Goal: Information Seeking & Learning: Understand process/instructions

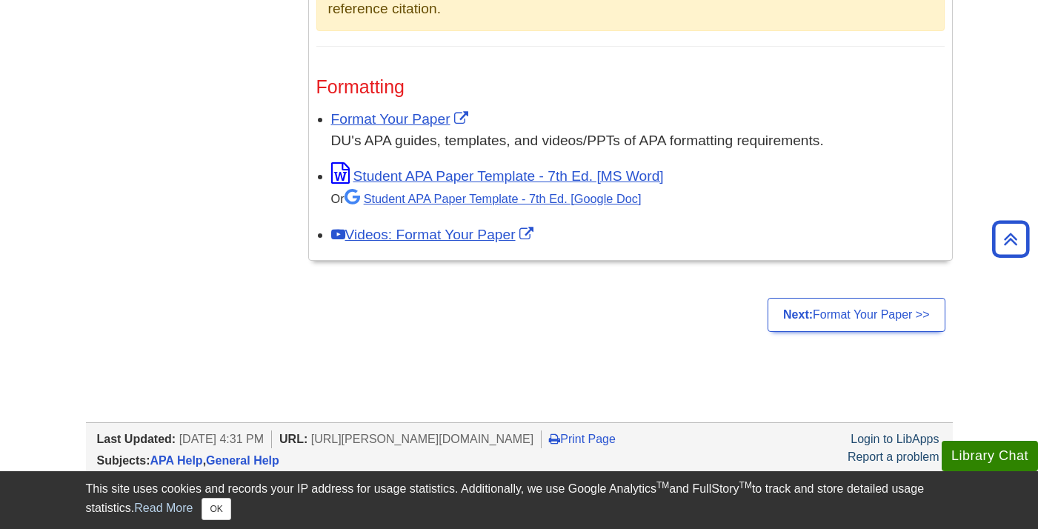
scroll to position [1230, 0]
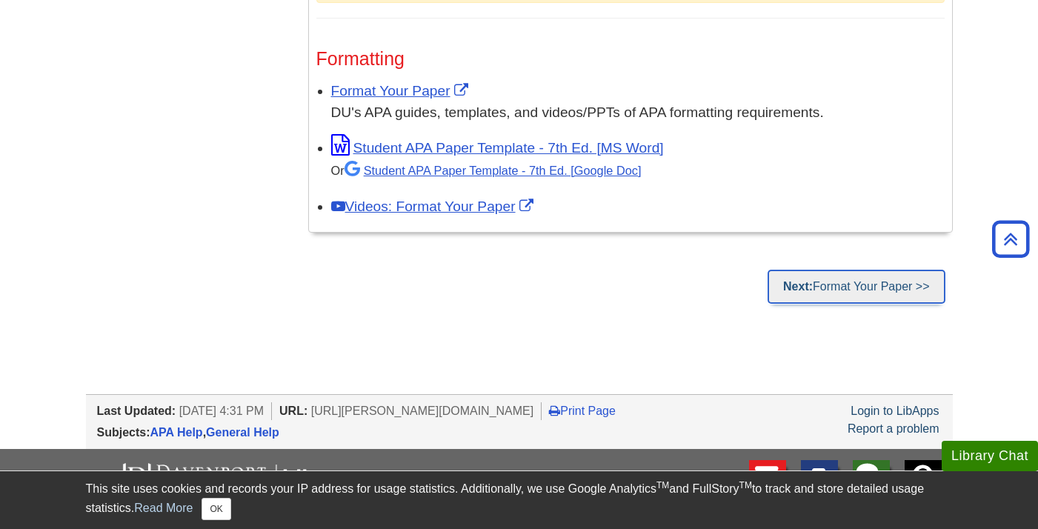
click at [814, 280] on link "Next: Format Your Paper >>" at bounding box center [855, 287] width 177 height 34
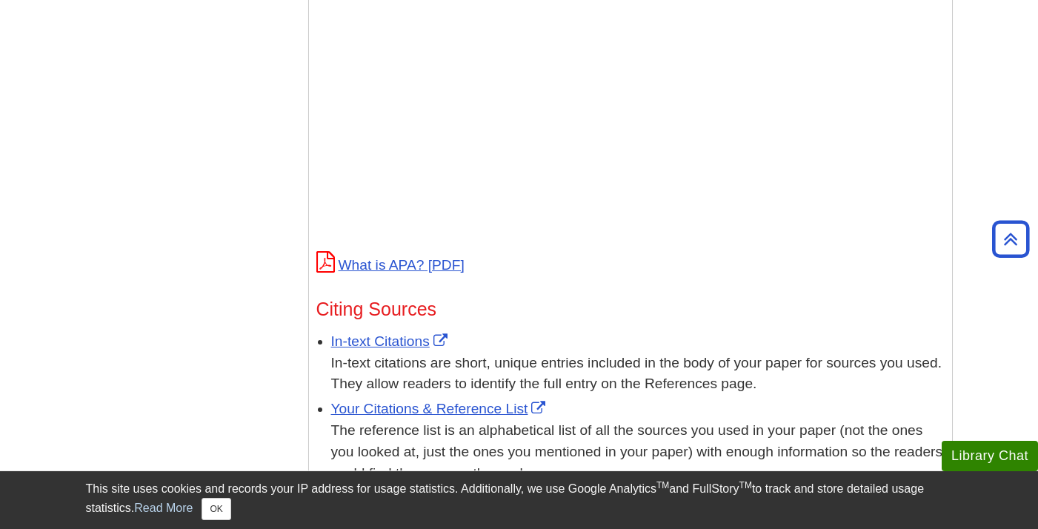
scroll to position [818, 0]
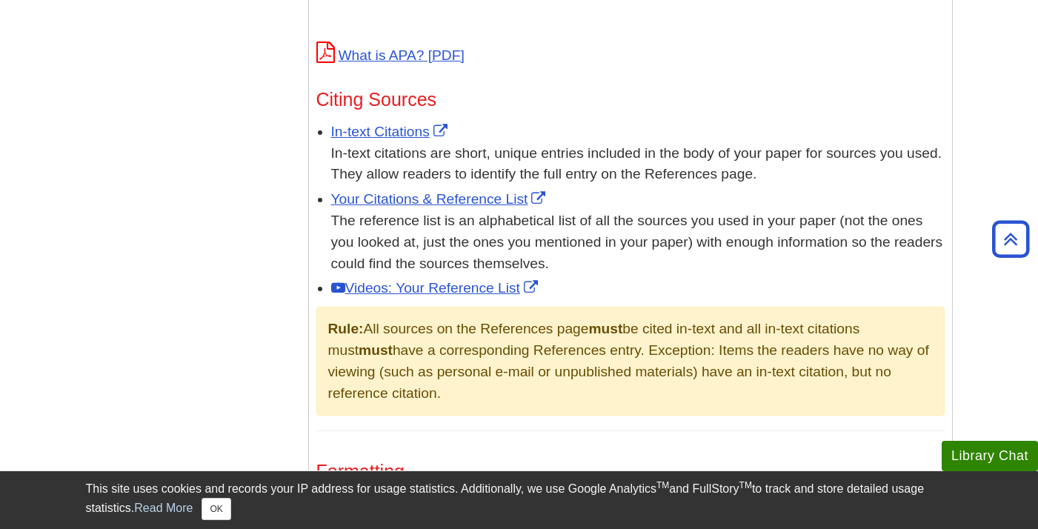
click at [388, 144] on div "In-text citations are short, unique entries included in the body of your paper …" at bounding box center [637, 164] width 613 height 43
click at [392, 133] on link "In-text Citations" at bounding box center [391, 132] width 120 height 16
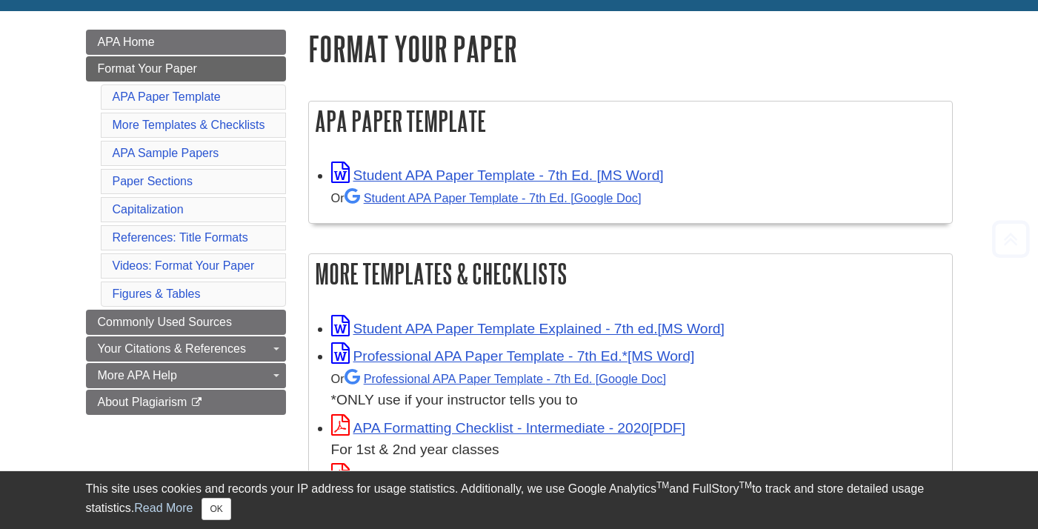
scroll to position [272, 0]
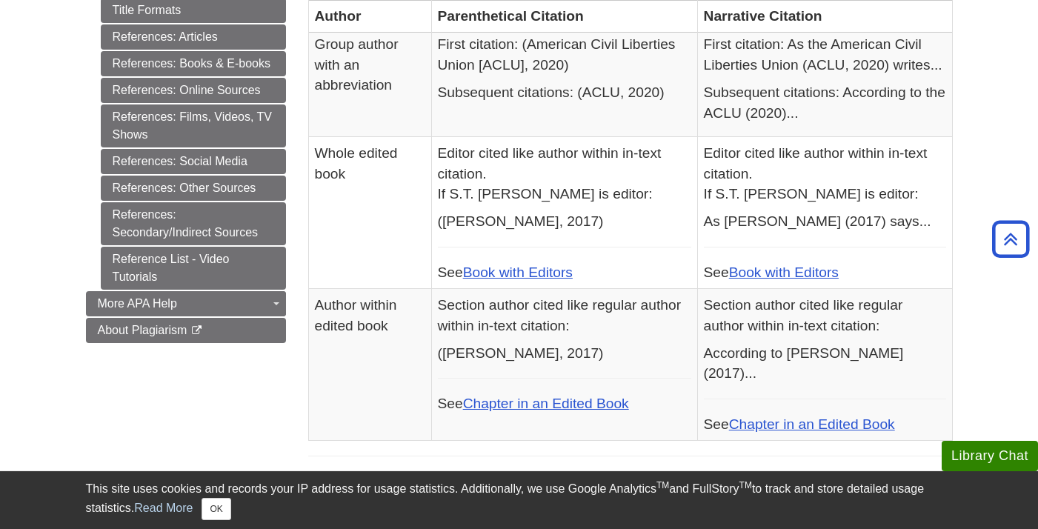
scroll to position [741, 0]
